Goal: Check status: Check status

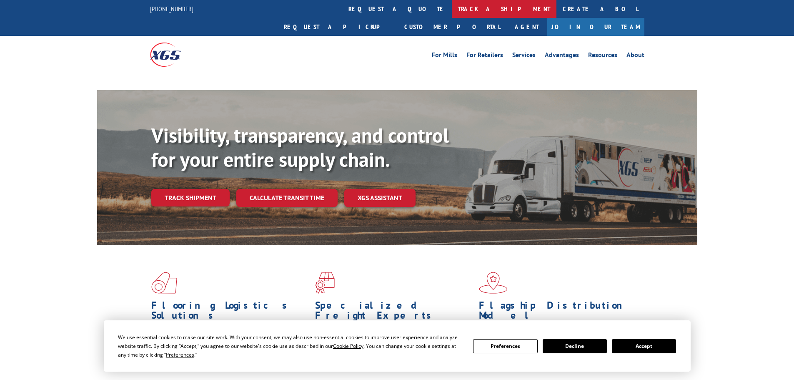
click at [452, 7] on link "track a shipment" at bounding box center [504, 9] width 105 height 18
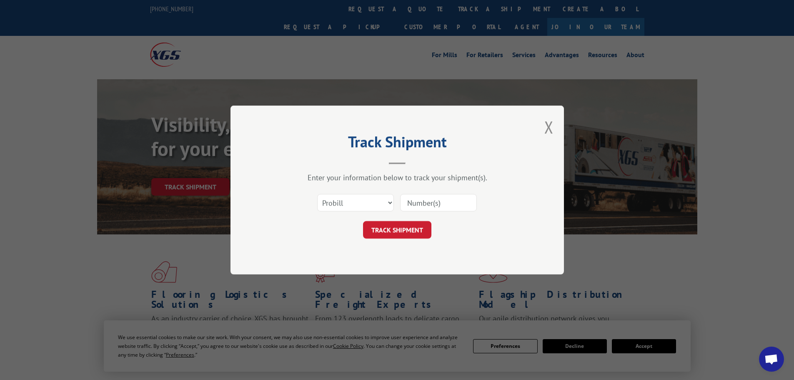
click at [350, 200] on select "Select category... Probill BOL PO" at bounding box center [355, 202] width 77 height 17
select select "bol"
click at [317, 194] on select "Select category... Probill BOL PO" at bounding box center [355, 202] width 77 height 17
click at [429, 197] on input at bounding box center [438, 202] width 77 height 17
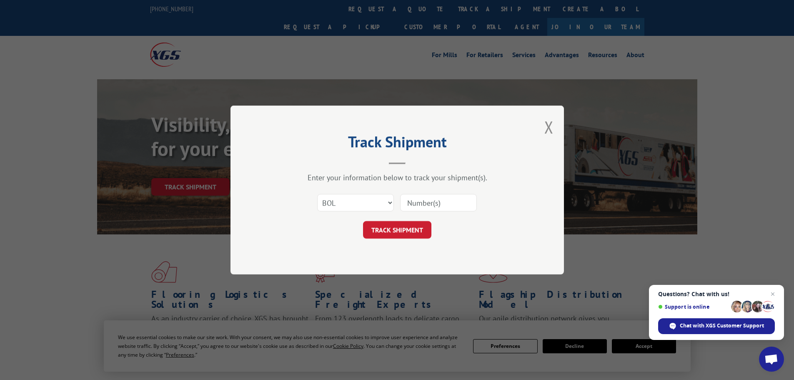
paste input "5266658"
type input "5266658"
click at [398, 233] on button "TRACK SHIPMENT" at bounding box center [397, 229] width 68 height 17
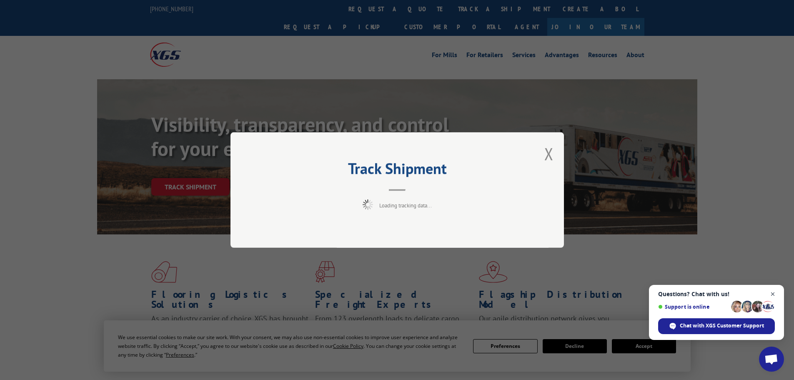
click at [772, 296] on span "Close chat" at bounding box center [772, 294] width 10 height 10
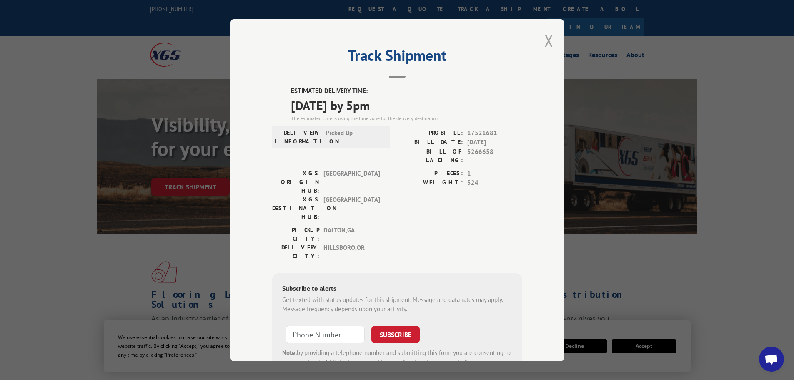
click at [545, 46] on button "Close modal" at bounding box center [548, 41] width 9 height 22
